Goal: Task Accomplishment & Management: Complete application form

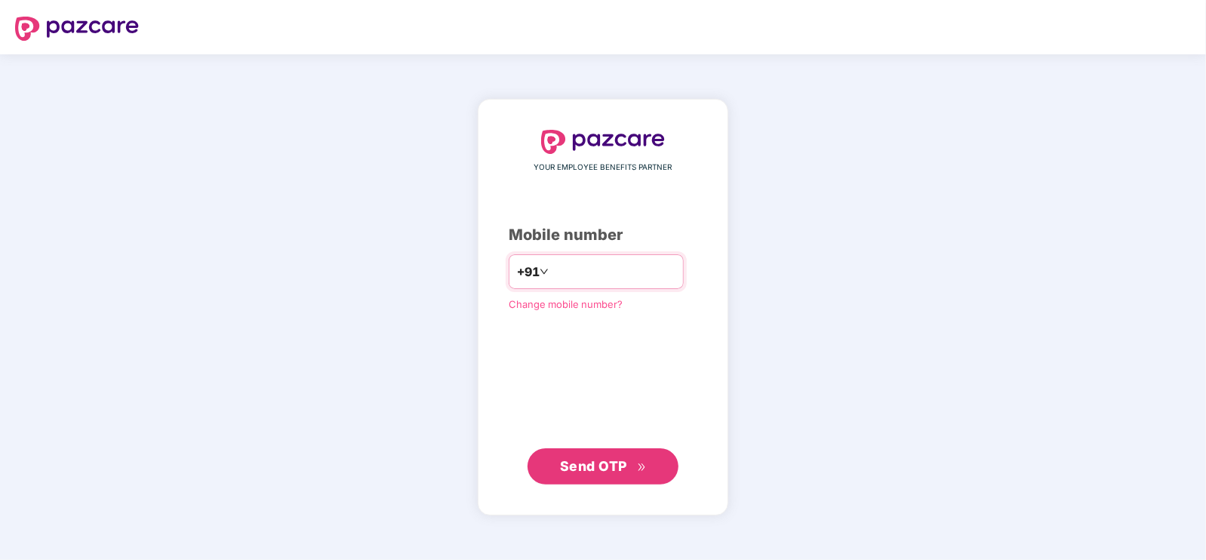
type input "**********"
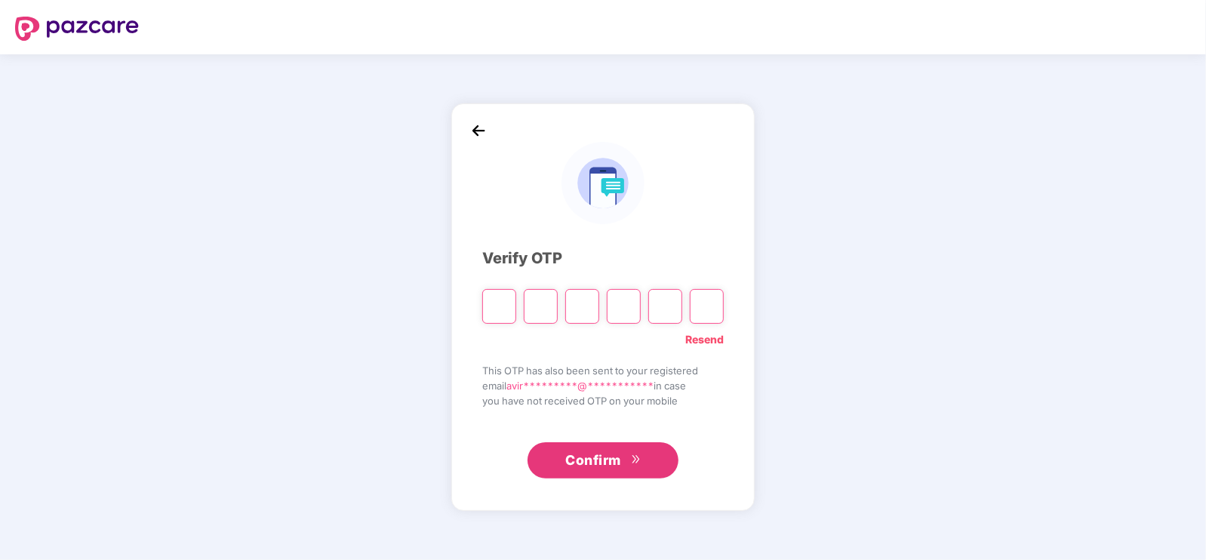
type input "*"
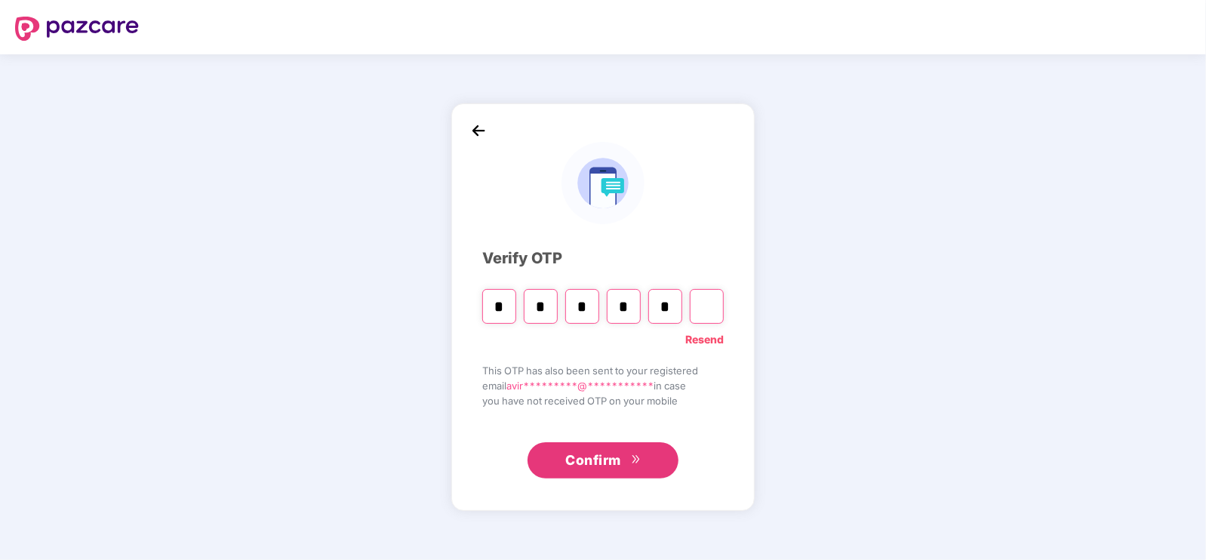
type input "*"
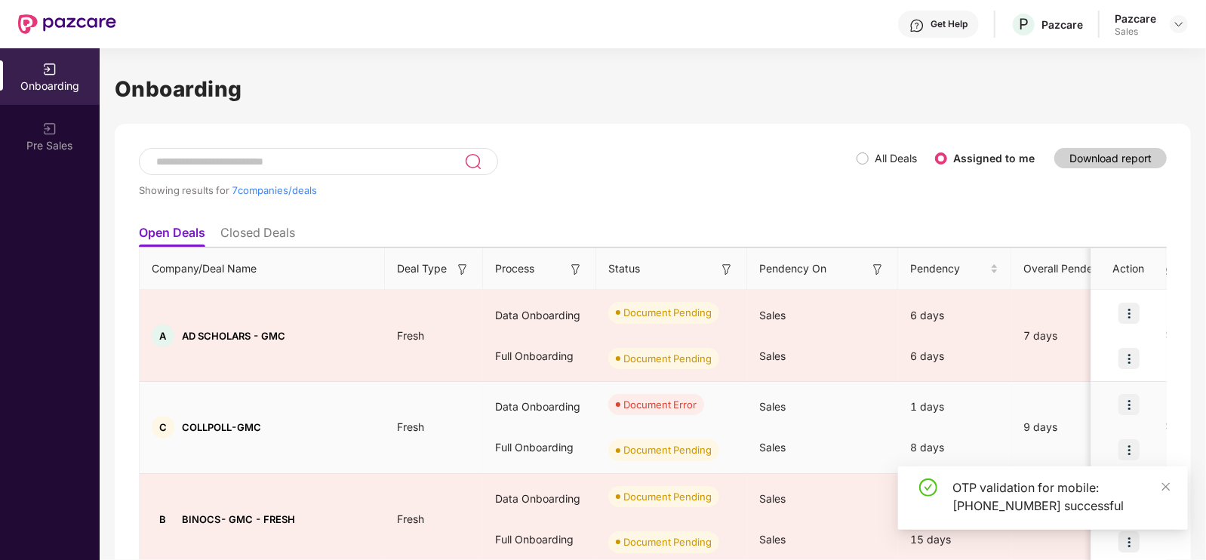
scroll to position [30, 0]
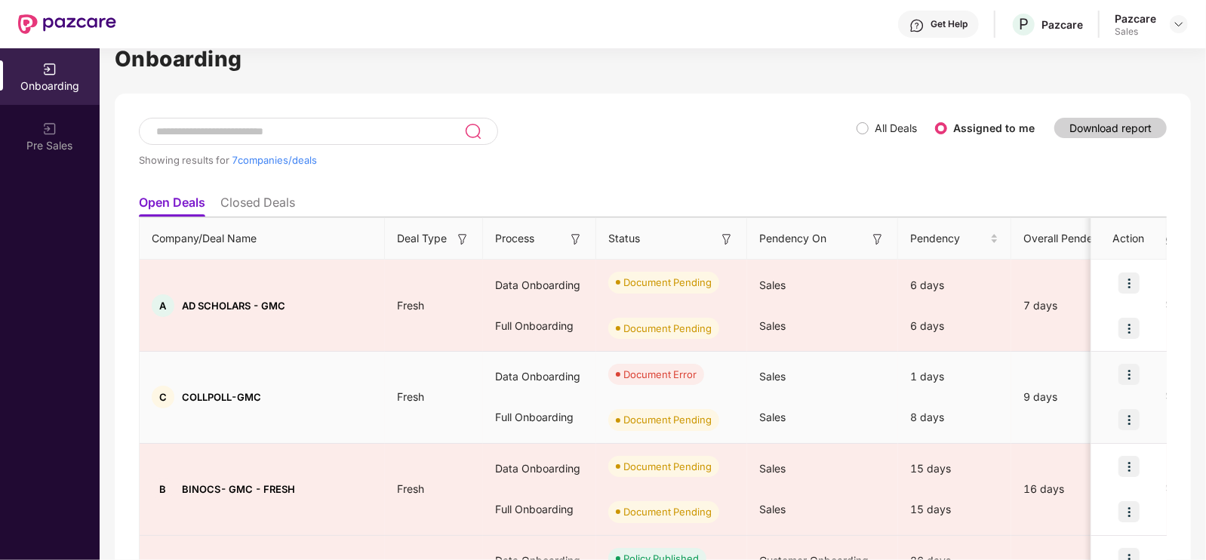
click at [1129, 377] on img at bounding box center [1128, 374] width 21 height 21
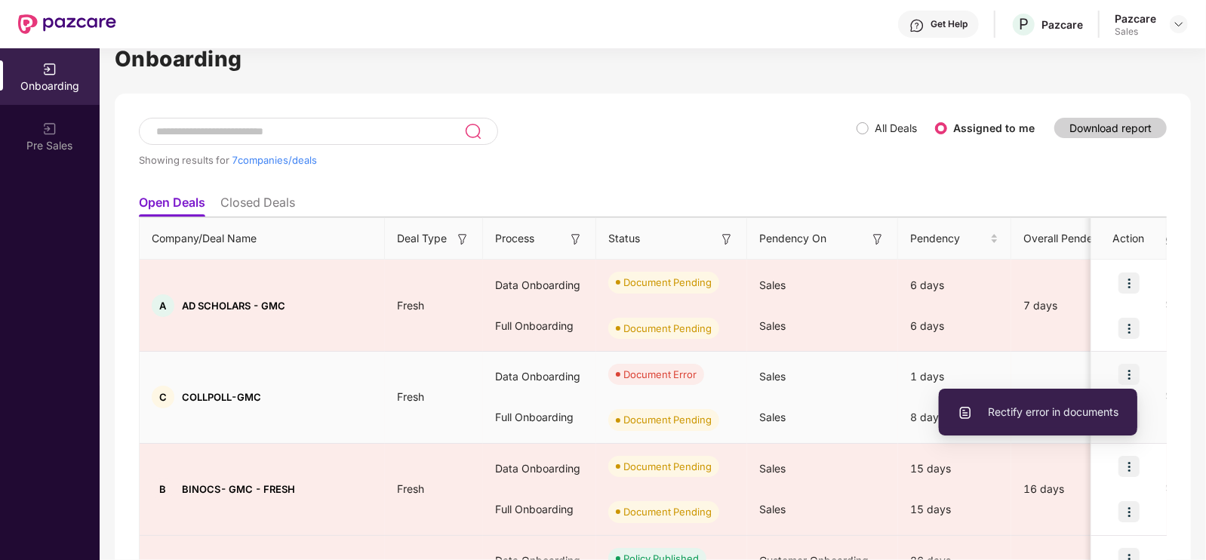
click at [1007, 410] on span "Rectify error in documents" at bounding box center [1038, 412] width 161 height 17
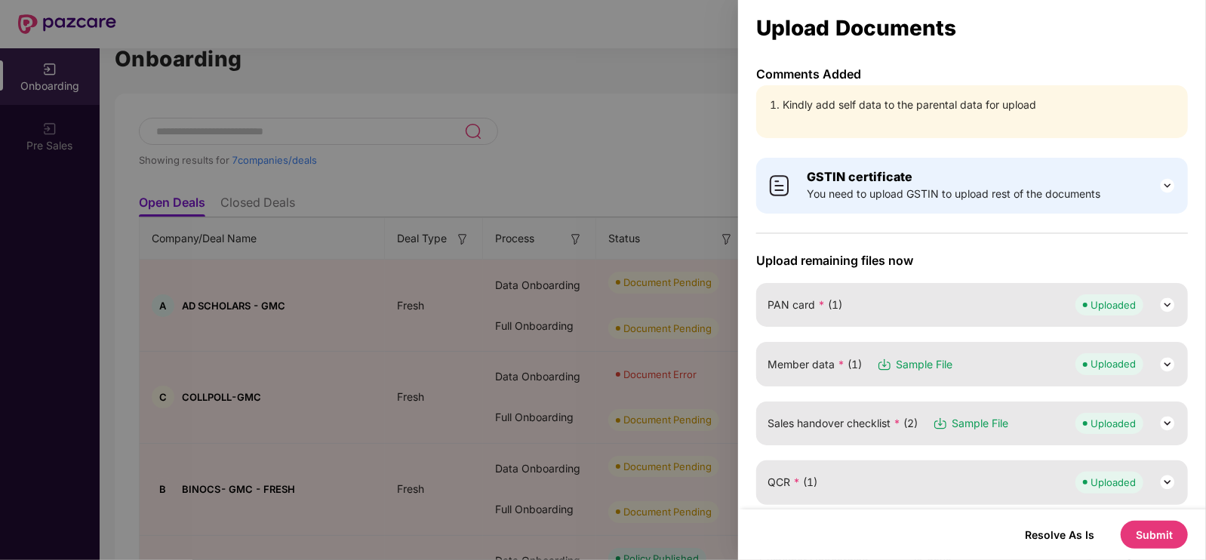
drag, startPoint x: 828, startPoint y: 92, endPoint x: 828, endPoint y: 100, distance: 8.3
click at [828, 100] on div "Kindly add self data to the parental data for upload" at bounding box center [972, 111] width 432 height 53
click at [828, 100] on li "Kindly add self data to the parental data for upload" at bounding box center [980, 105] width 394 height 17
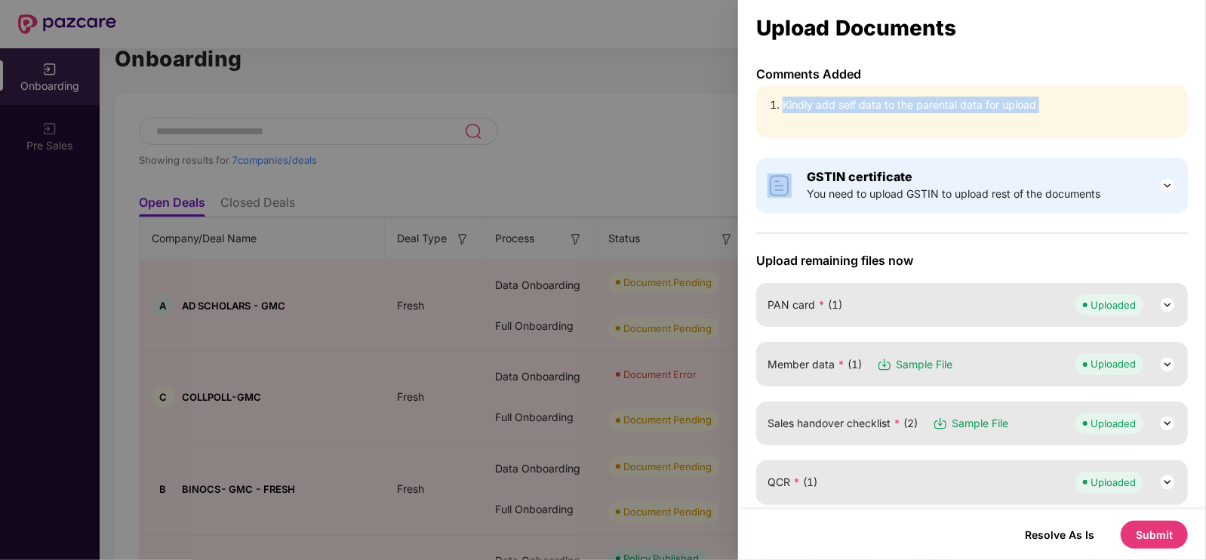
click at [828, 100] on li "Kindly add self data to the parental data for upload" at bounding box center [980, 105] width 394 height 17
click at [1169, 358] on img at bounding box center [1167, 364] width 18 height 18
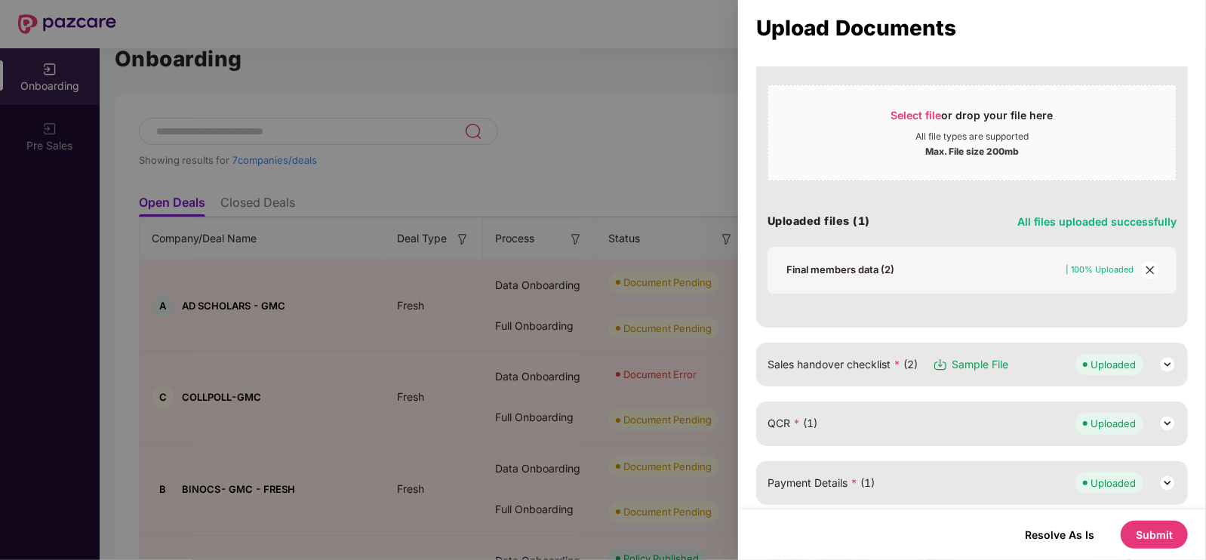
scroll to position [330, 0]
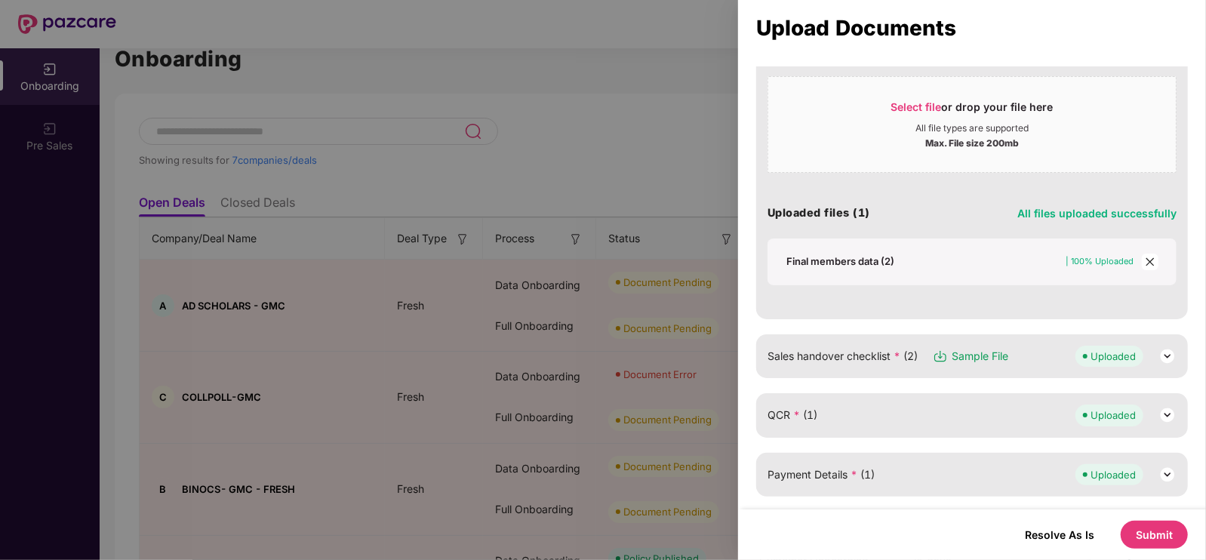
click at [838, 260] on div "Final members data (2)" at bounding box center [840, 261] width 108 height 14
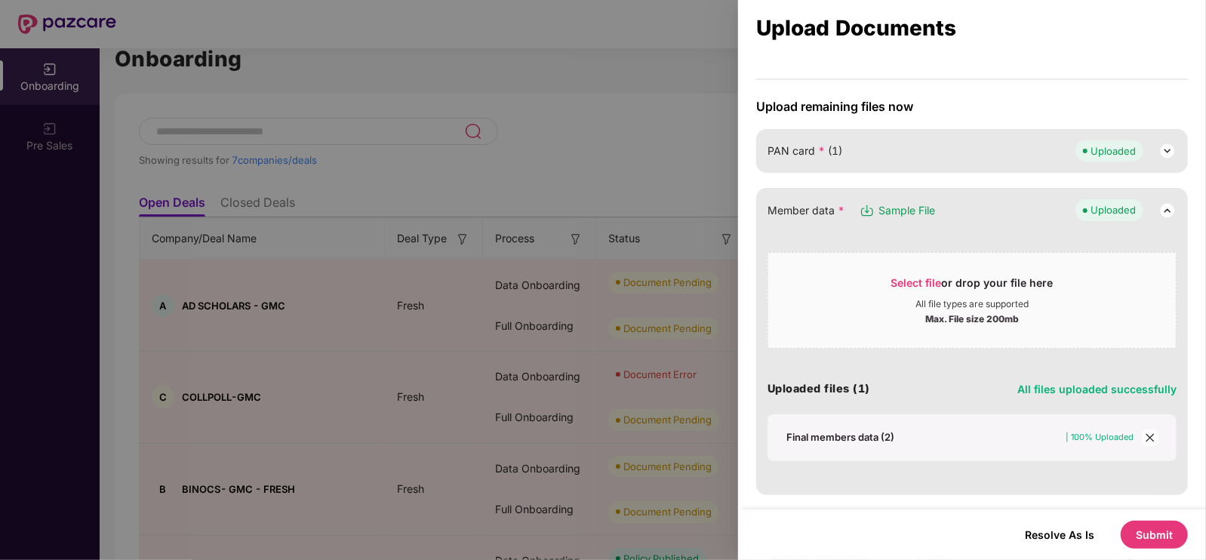
scroll to position [152, 0]
click at [1165, 203] on img at bounding box center [1167, 212] width 18 height 18
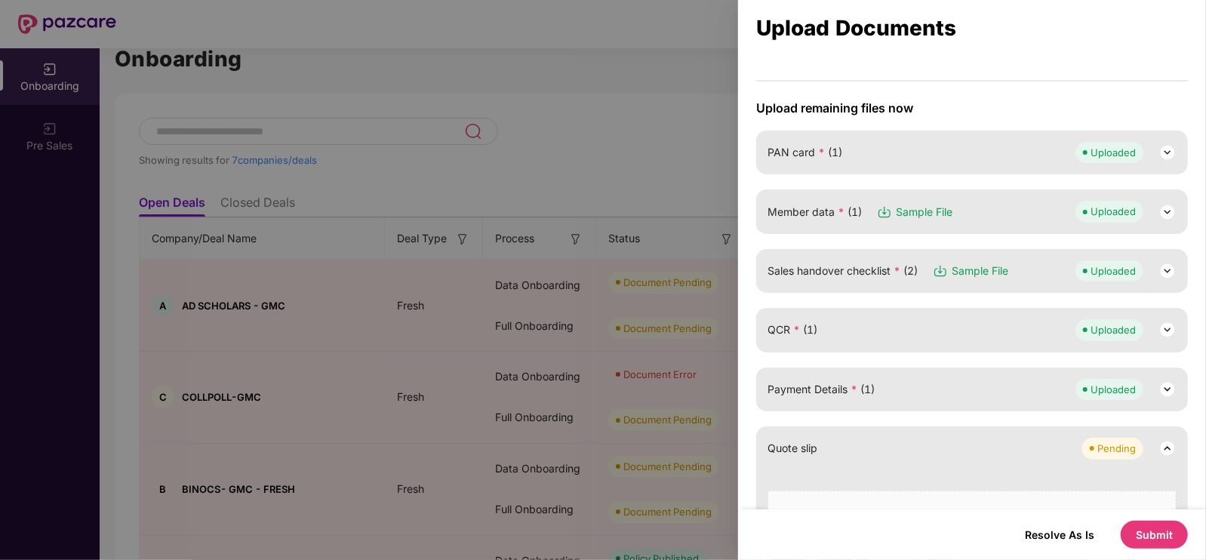
click at [1165, 203] on img at bounding box center [1167, 212] width 18 height 18
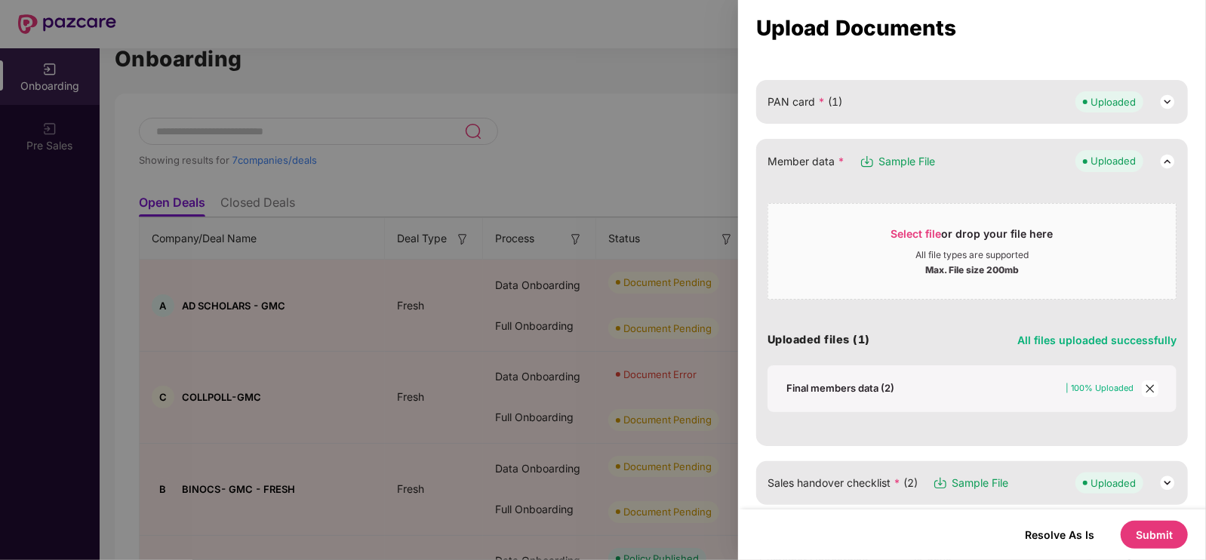
scroll to position [207, 0]
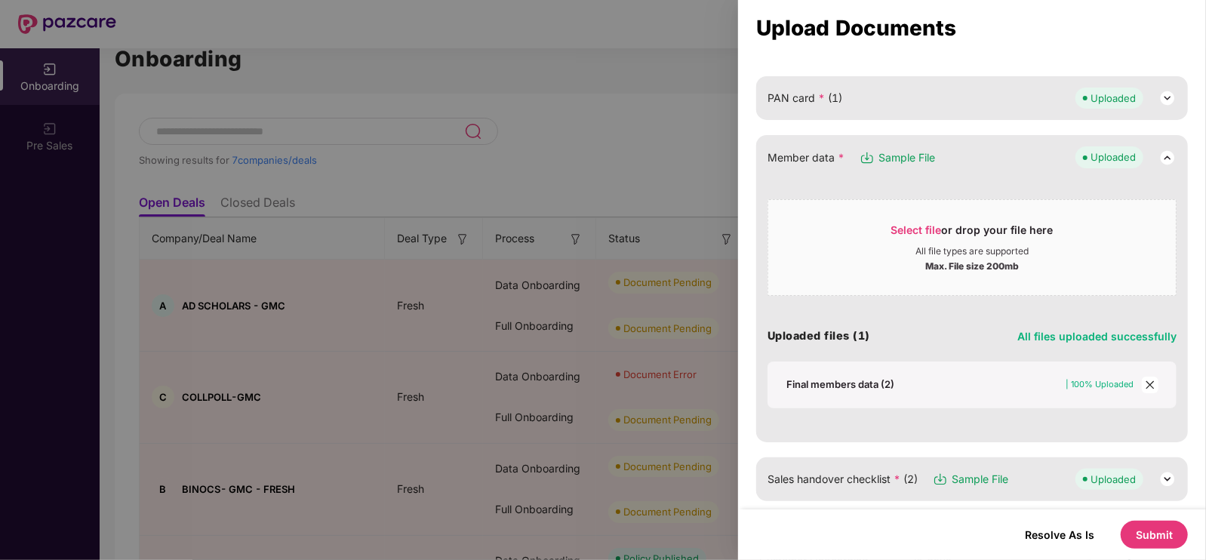
click at [1151, 383] on icon "close" at bounding box center [1150, 385] width 11 height 11
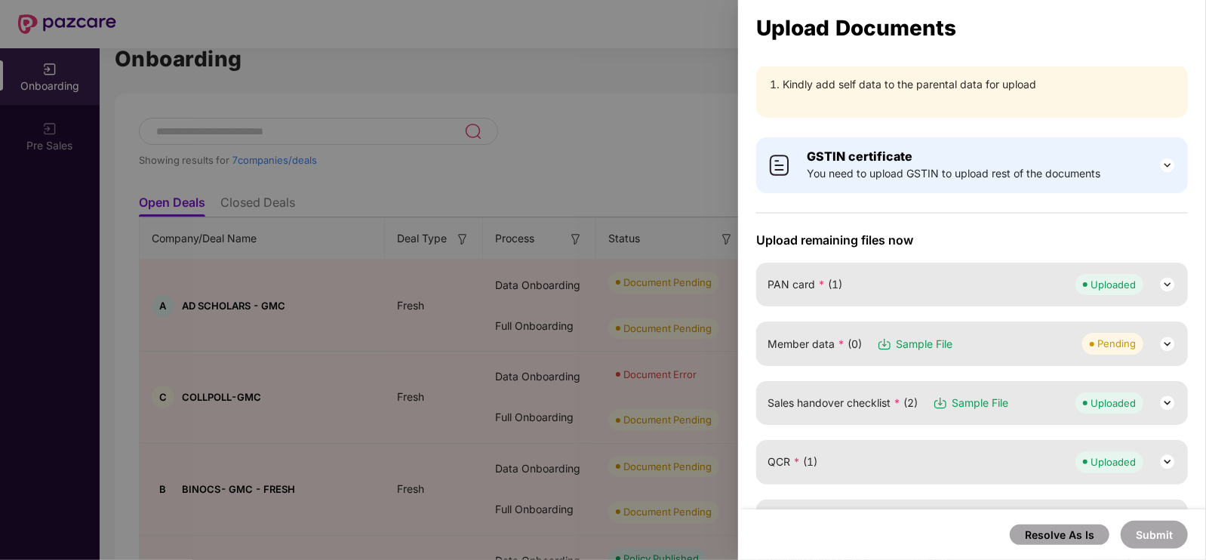
scroll to position [17, 0]
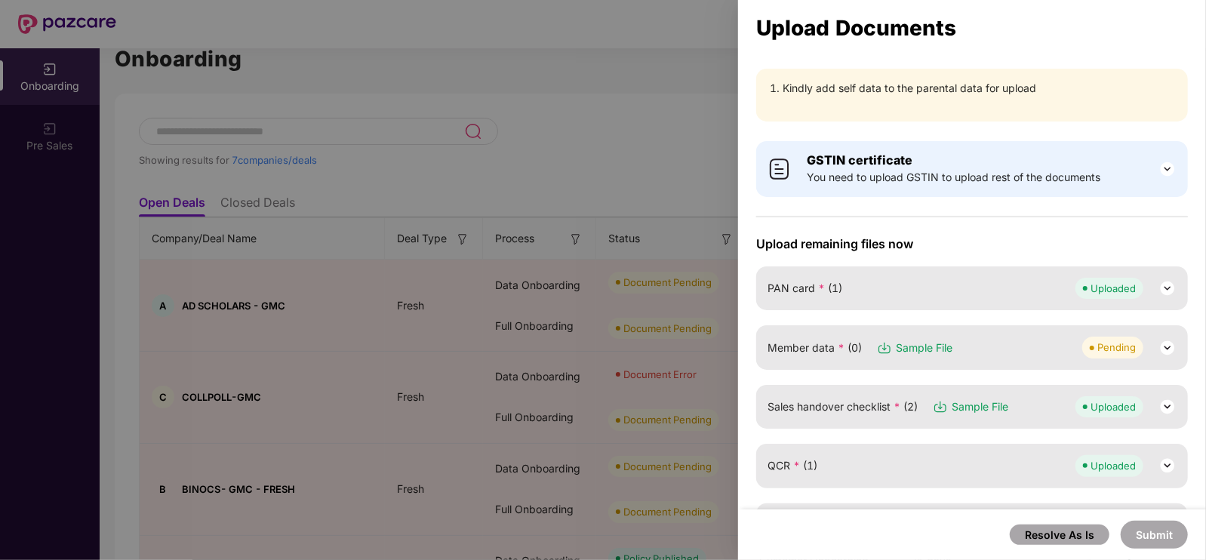
click at [1171, 345] on img at bounding box center [1167, 348] width 18 height 18
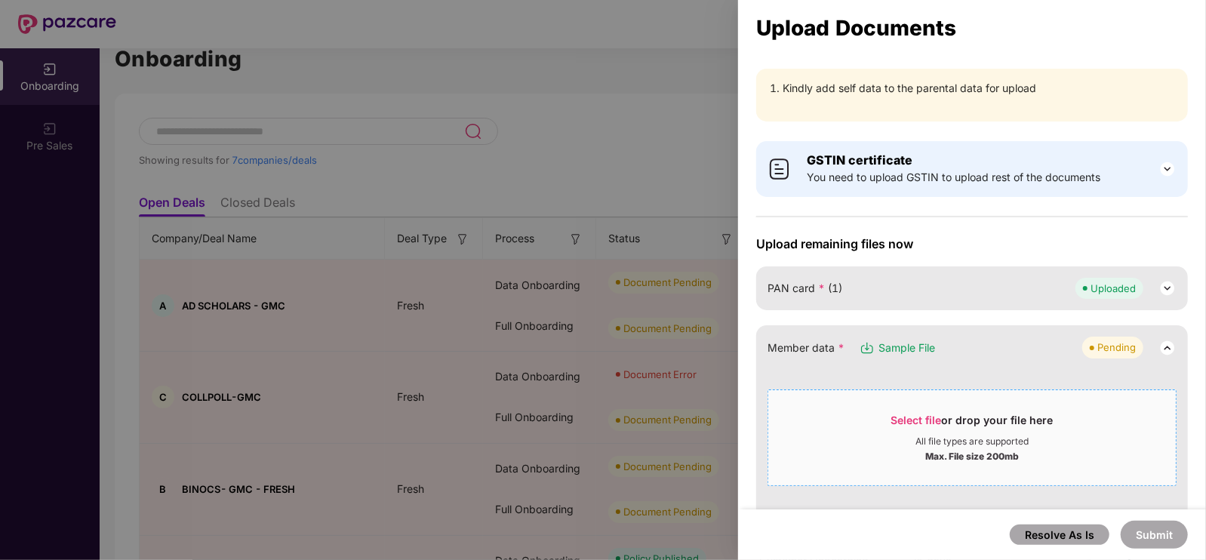
click at [920, 423] on span "Select file" at bounding box center [916, 420] width 51 height 13
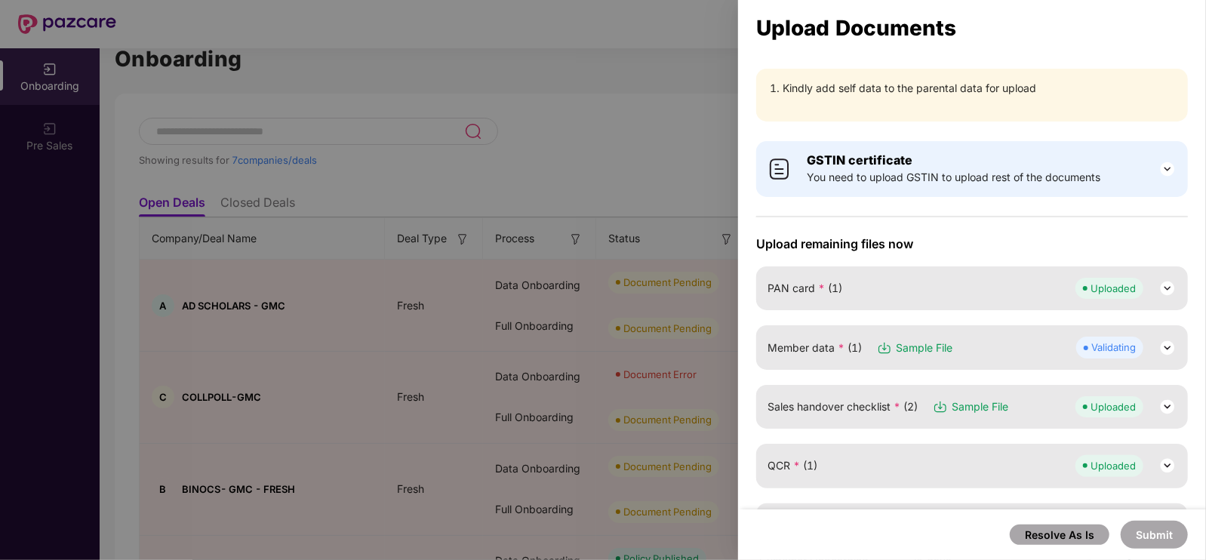
click at [861, 91] on li "Kindly add self data to the parental data for upload" at bounding box center [980, 88] width 394 height 17
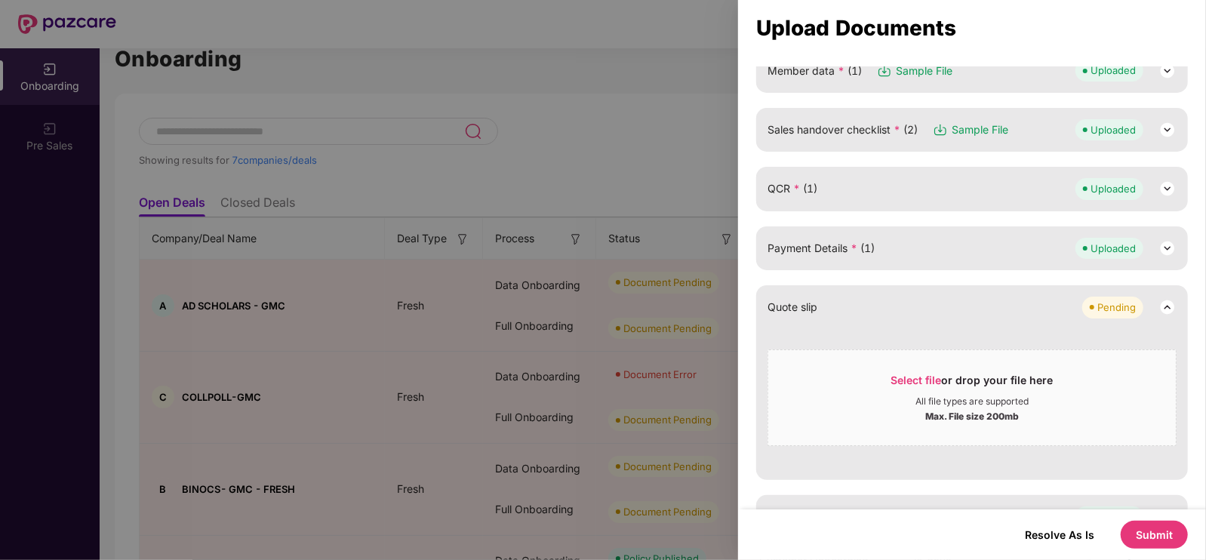
scroll to position [267, 0]
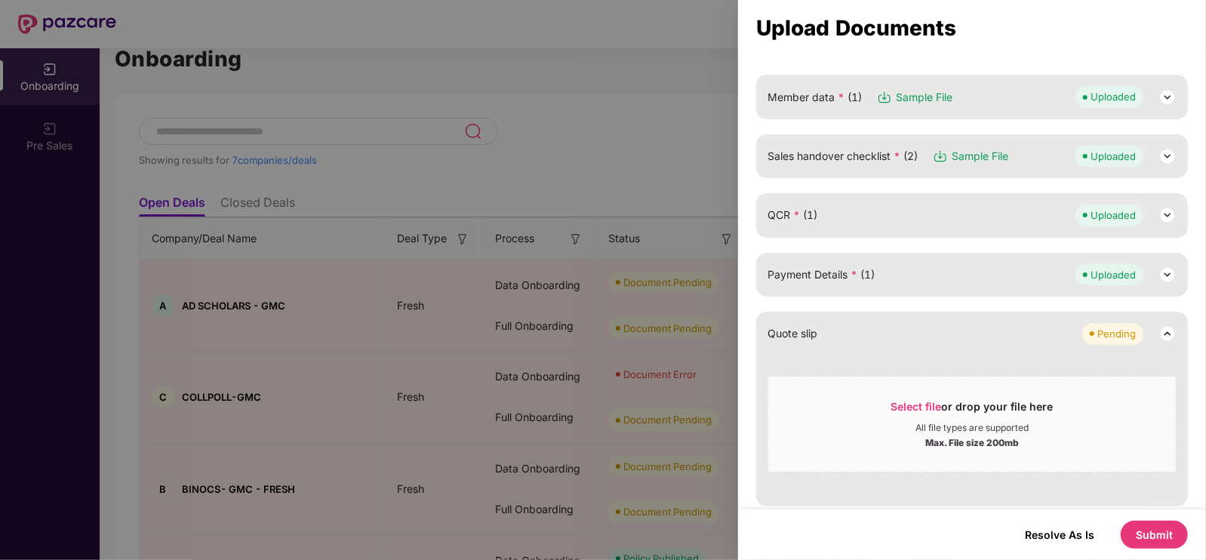
click at [1166, 152] on img at bounding box center [1167, 156] width 18 height 18
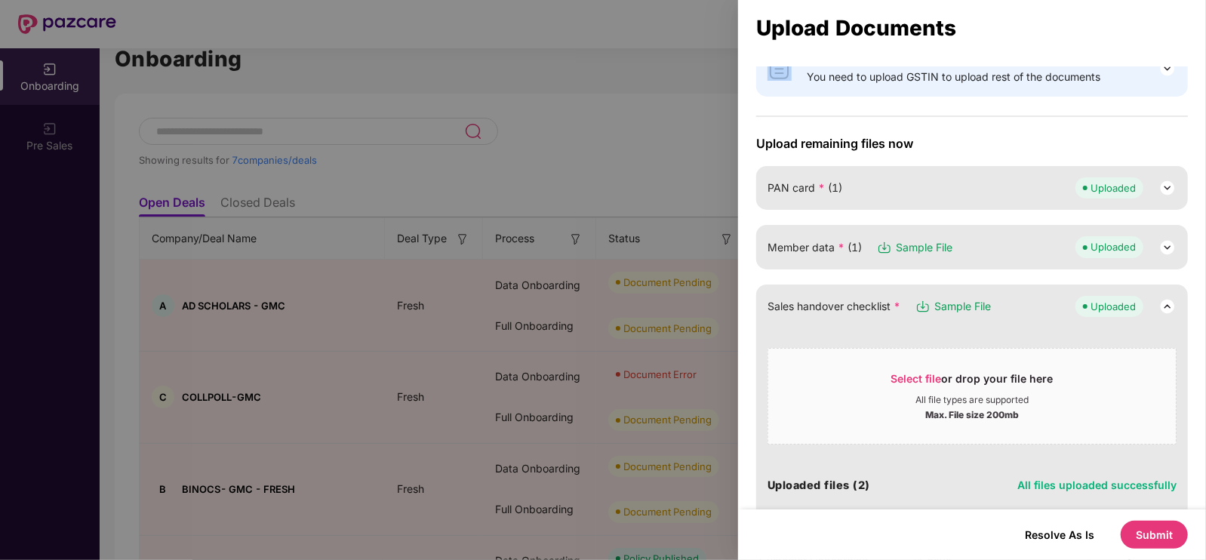
scroll to position [122, 0]
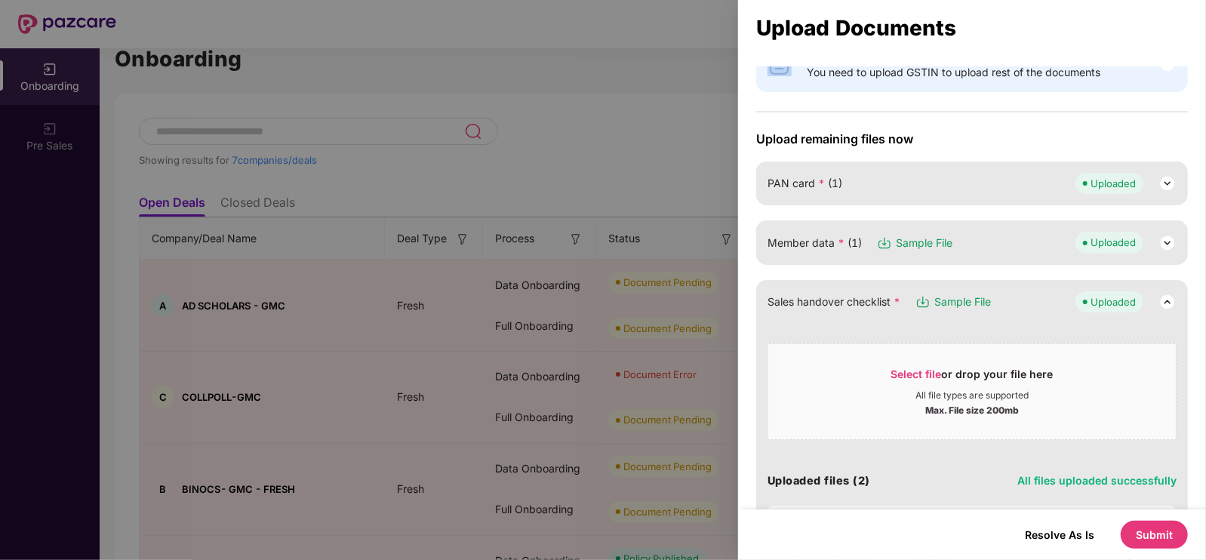
click at [1171, 243] on img at bounding box center [1167, 243] width 18 height 18
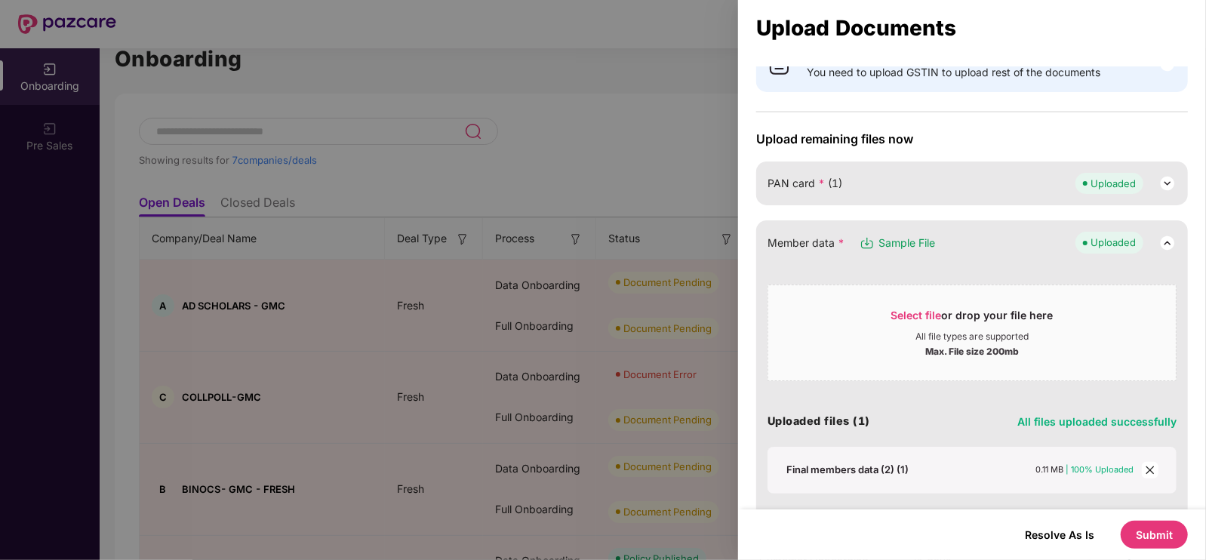
click at [838, 463] on div "Final members data (2) (1)" at bounding box center [847, 470] width 122 height 14
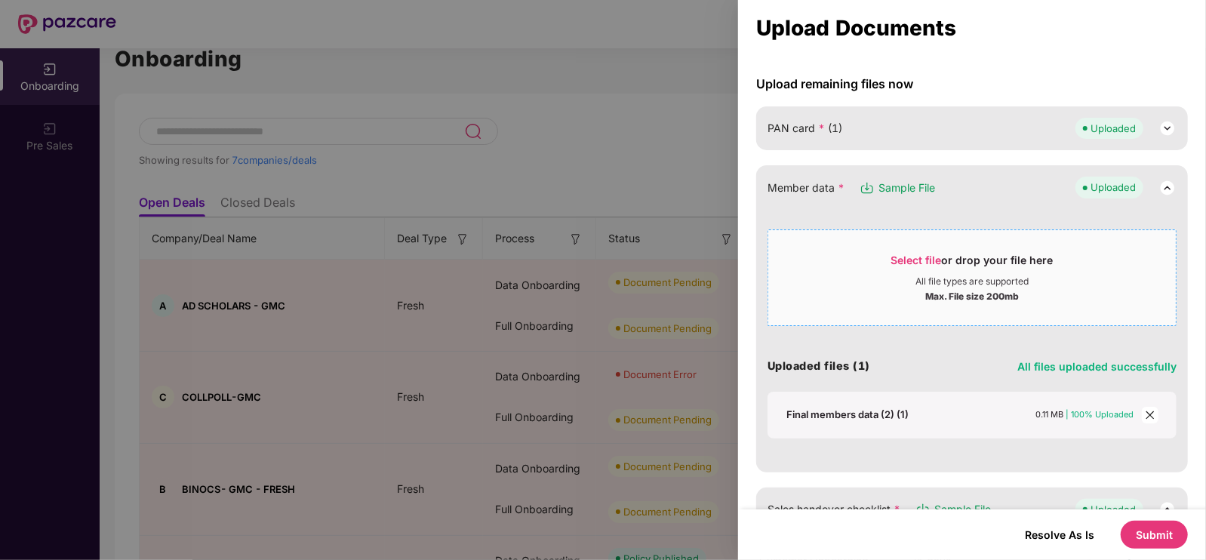
scroll to position [178, 0]
click at [922, 257] on span "Select file" at bounding box center [916, 258] width 51 height 13
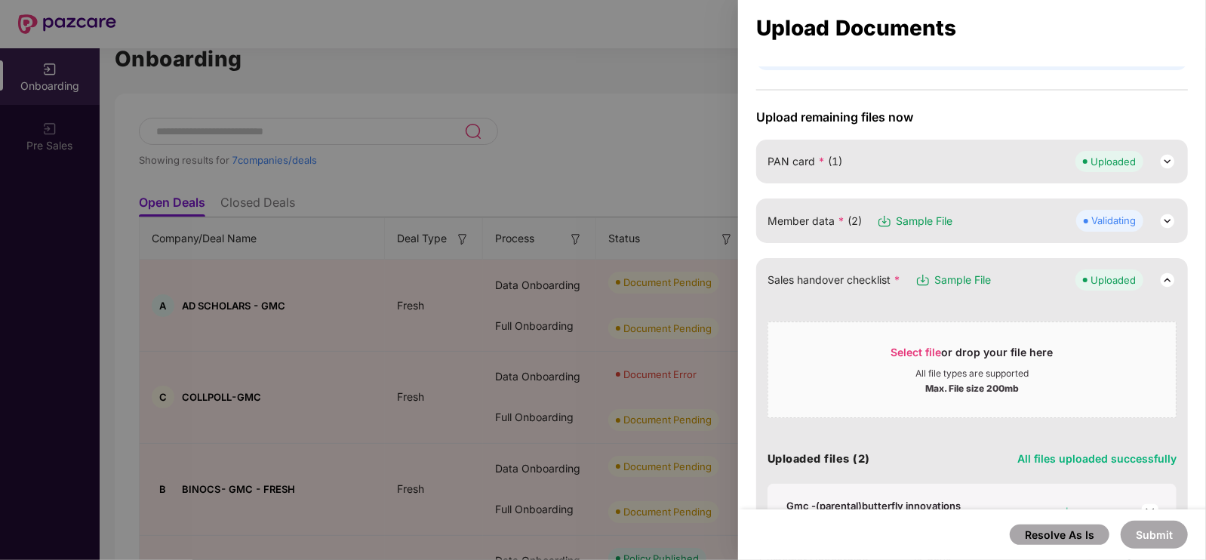
scroll to position [141, 0]
click at [1159, 221] on img at bounding box center [1167, 223] width 18 height 18
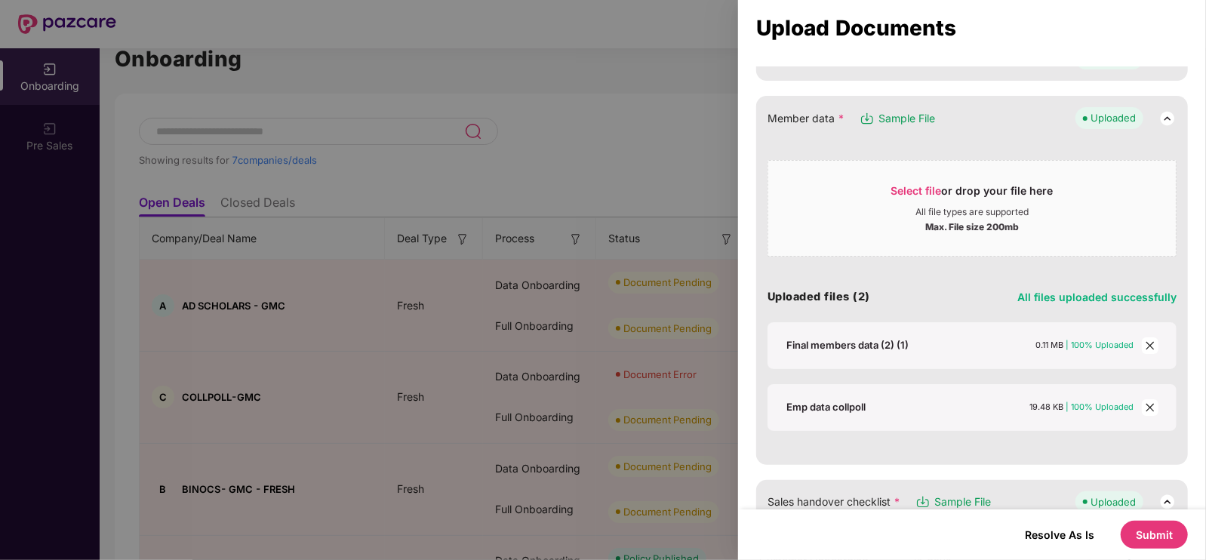
scroll to position [0, 0]
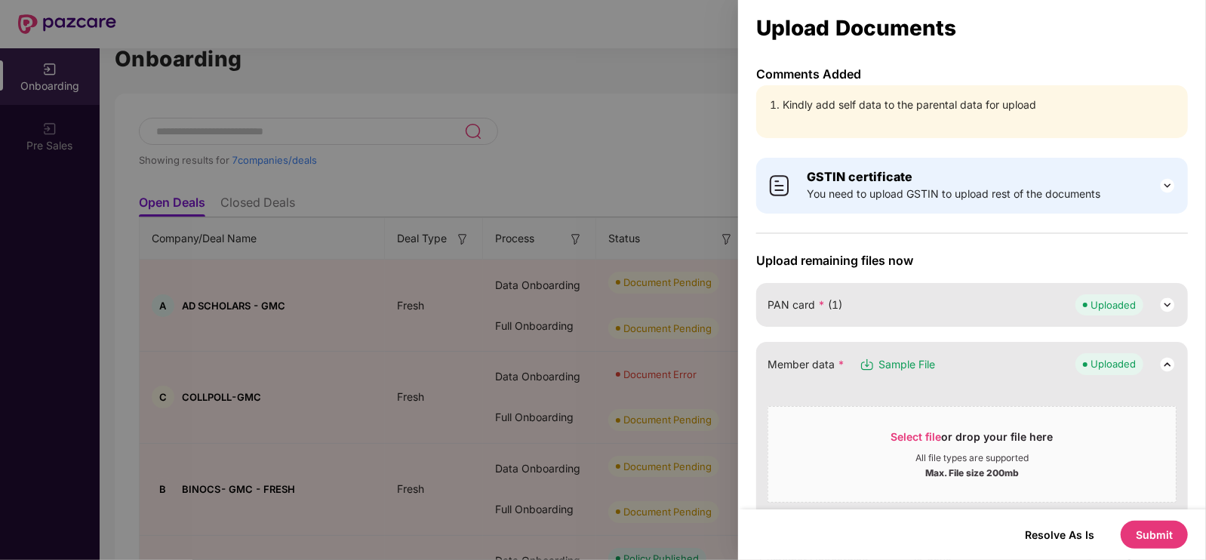
click at [887, 100] on li "Kindly add self data to the parental data for upload" at bounding box center [980, 105] width 394 height 17
click at [1002, 112] on li "Kindly add self data to the parental data for upload" at bounding box center [980, 105] width 394 height 17
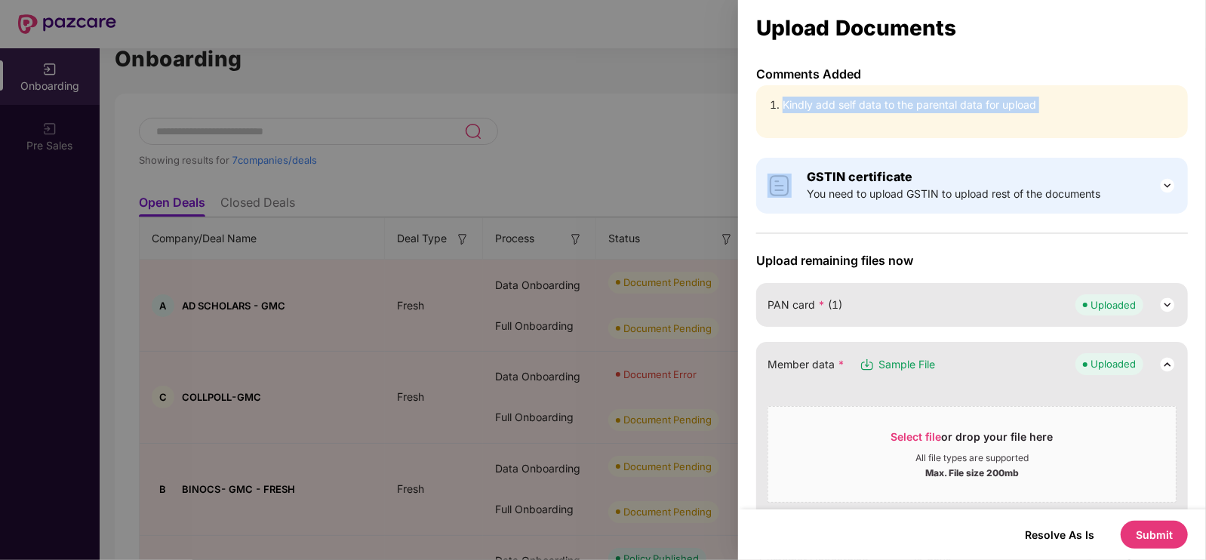
click at [1002, 112] on li "Kindly add self data to the parental data for upload" at bounding box center [980, 105] width 394 height 17
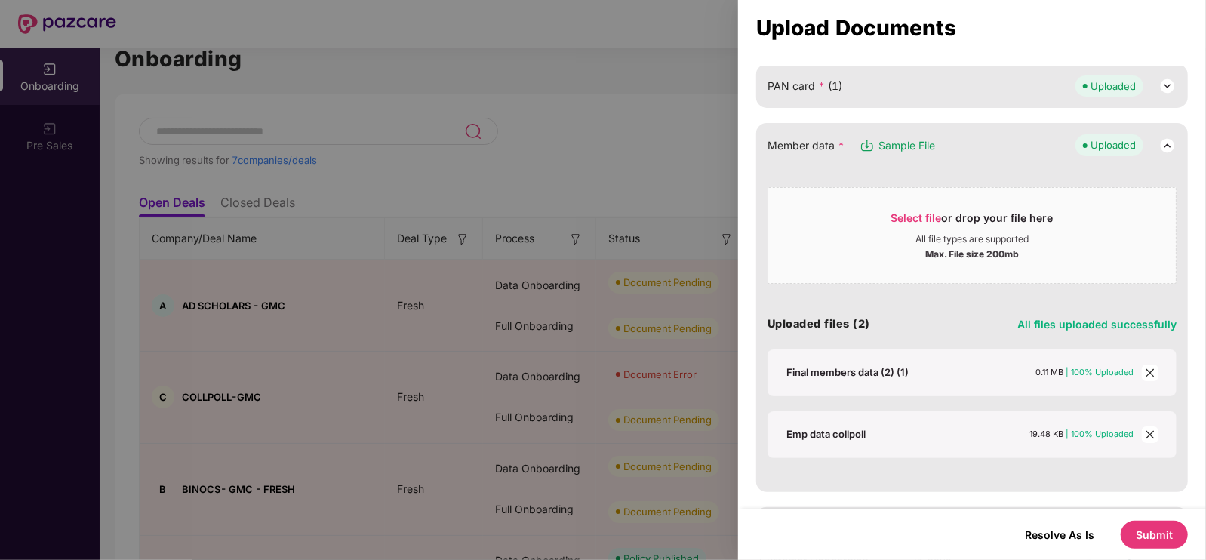
scroll to position [283, 0]
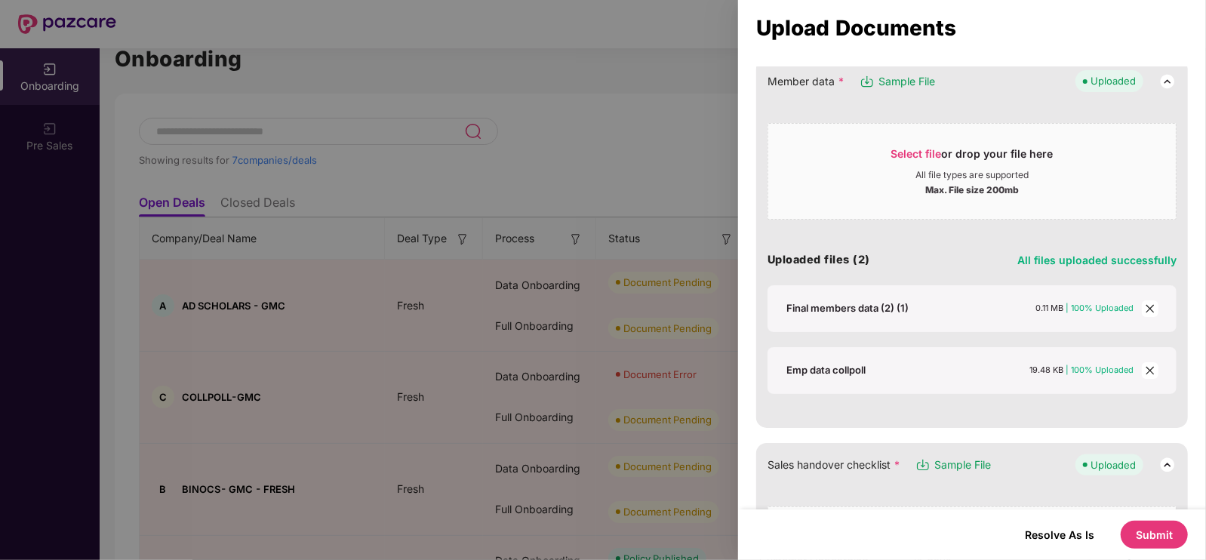
click at [1180, 523] on button "Submit" at bounding box center [1154, 535] width 67 height 28
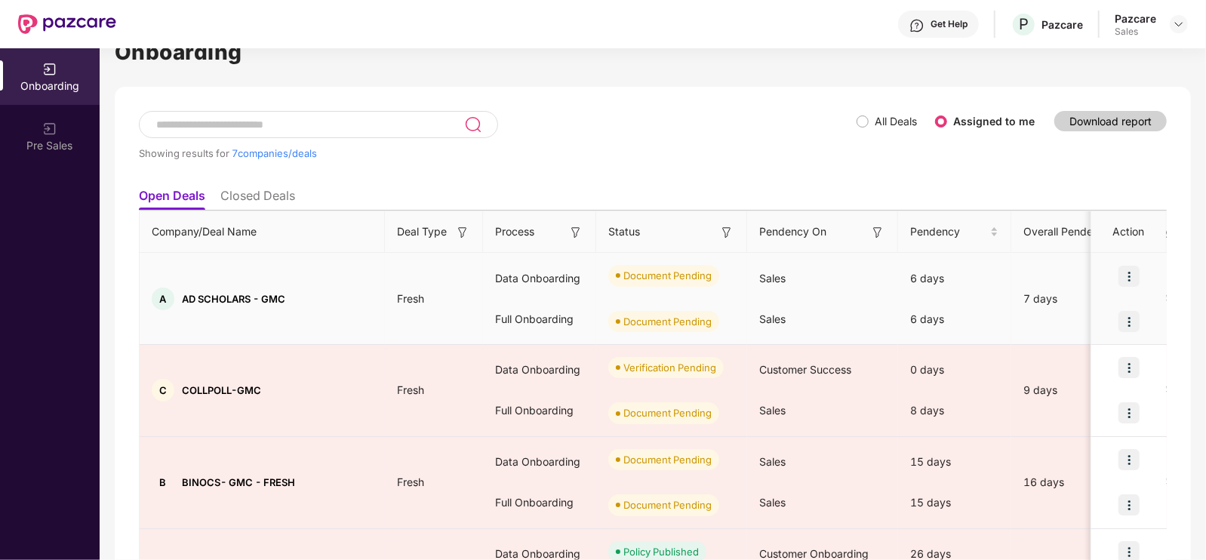
scroll to position [0, 0]
